Goal: Register for event/course

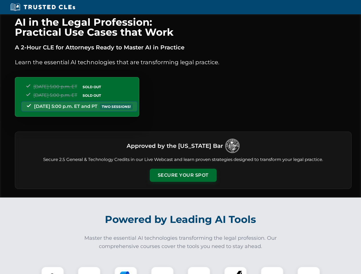
click at [183, 175] on button "Secure Your Spot" at bounding box center [183, 175] width 67 height 13
click at [53, 271] on img at bounding box center [52, 278] width 17 height 17
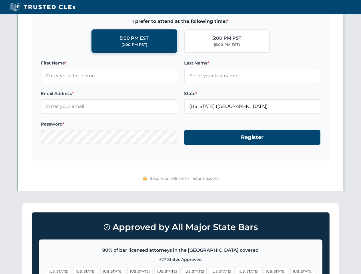
click at [209, 271] on span "[US_STATE]" at bounding box center [221, 272] width 25 height 8
click at [263, 271] on span "[US_STATE]" at bounding box center [275, 272] width 25 height 8
